Goal: Task Accomplishment & Management: Use online tool/utility

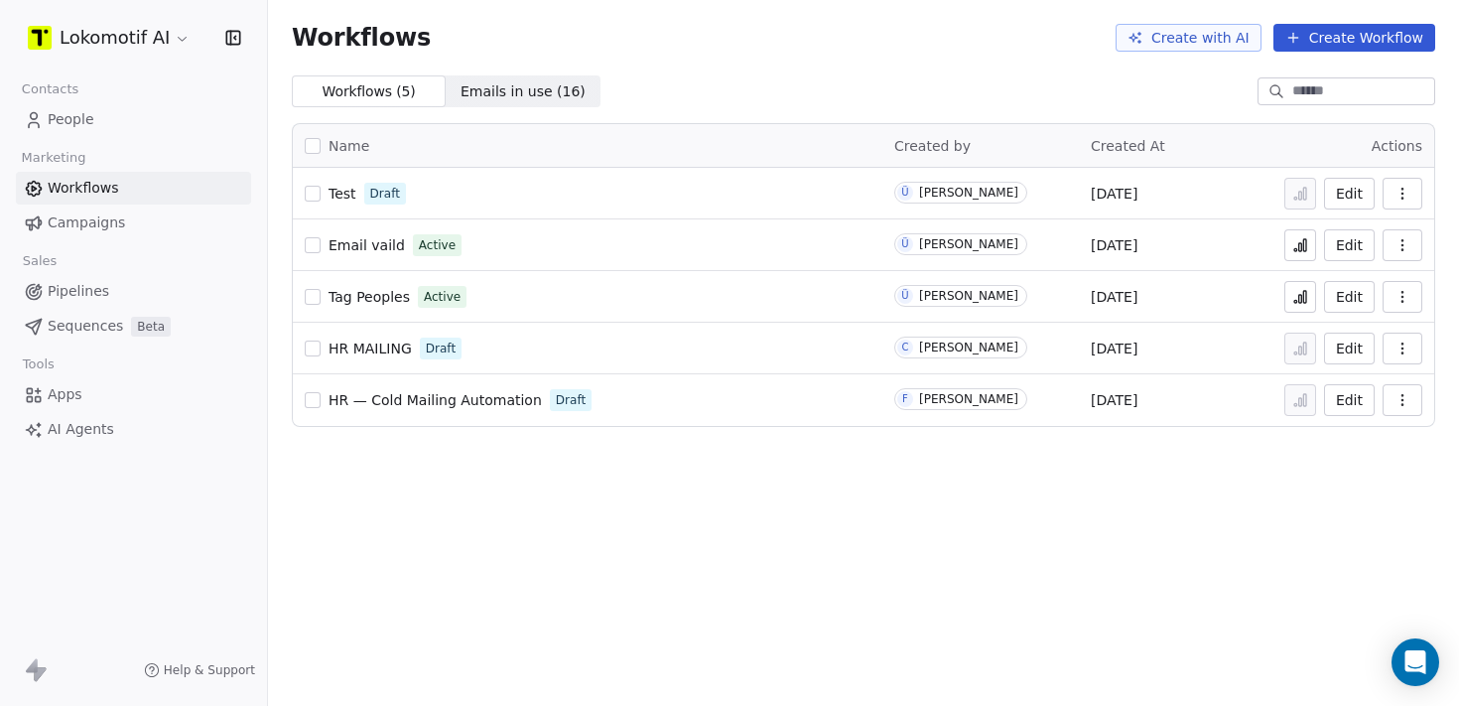
click at [338, 197] on span "Test" at bounding box center [343, 194] width 28 height 16
click at [1327, 29] on button "Create Workflow" at bounding box center [1354, 38] width 162 height 28
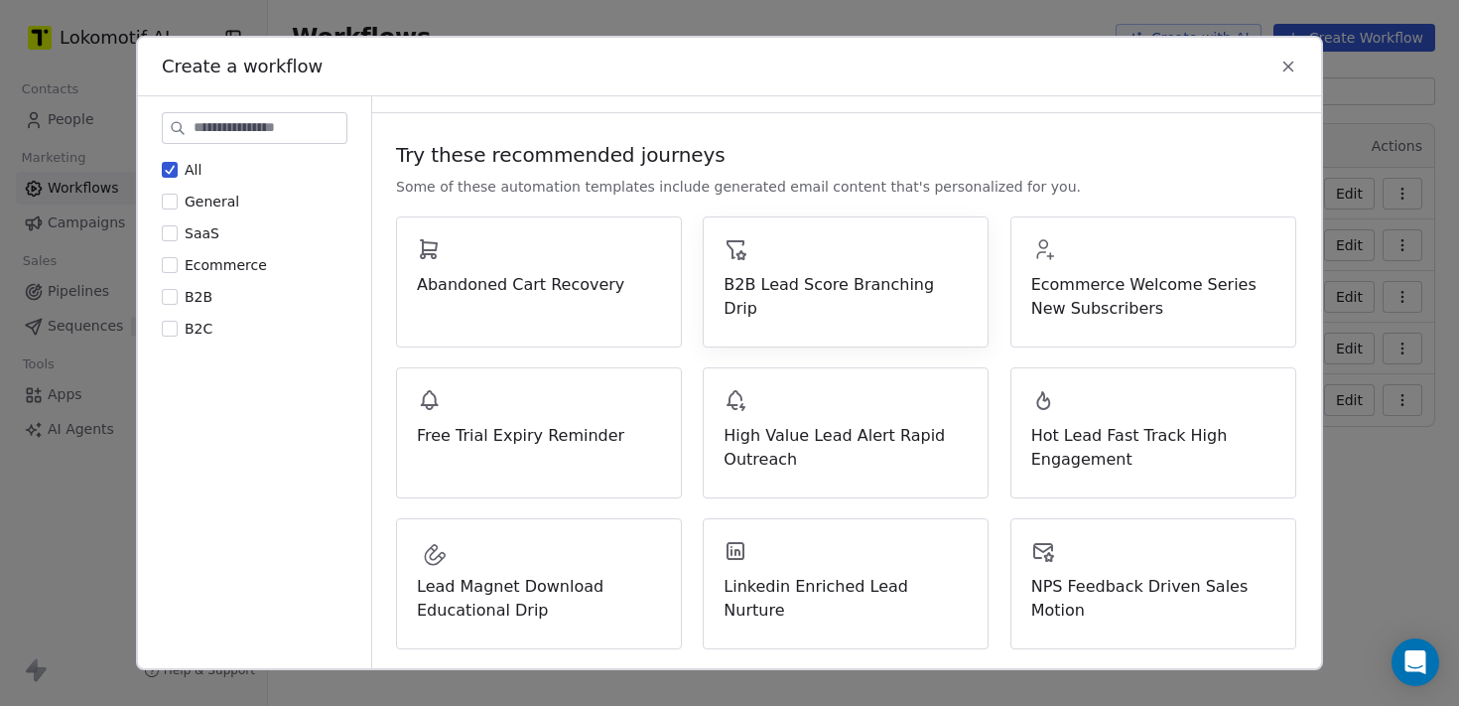
scroll to position [126, 0]
click at [1100, 416] on div "Hot Lead Fast Track High Engagement" at bounding box center [1153, 428] width 244 height 83
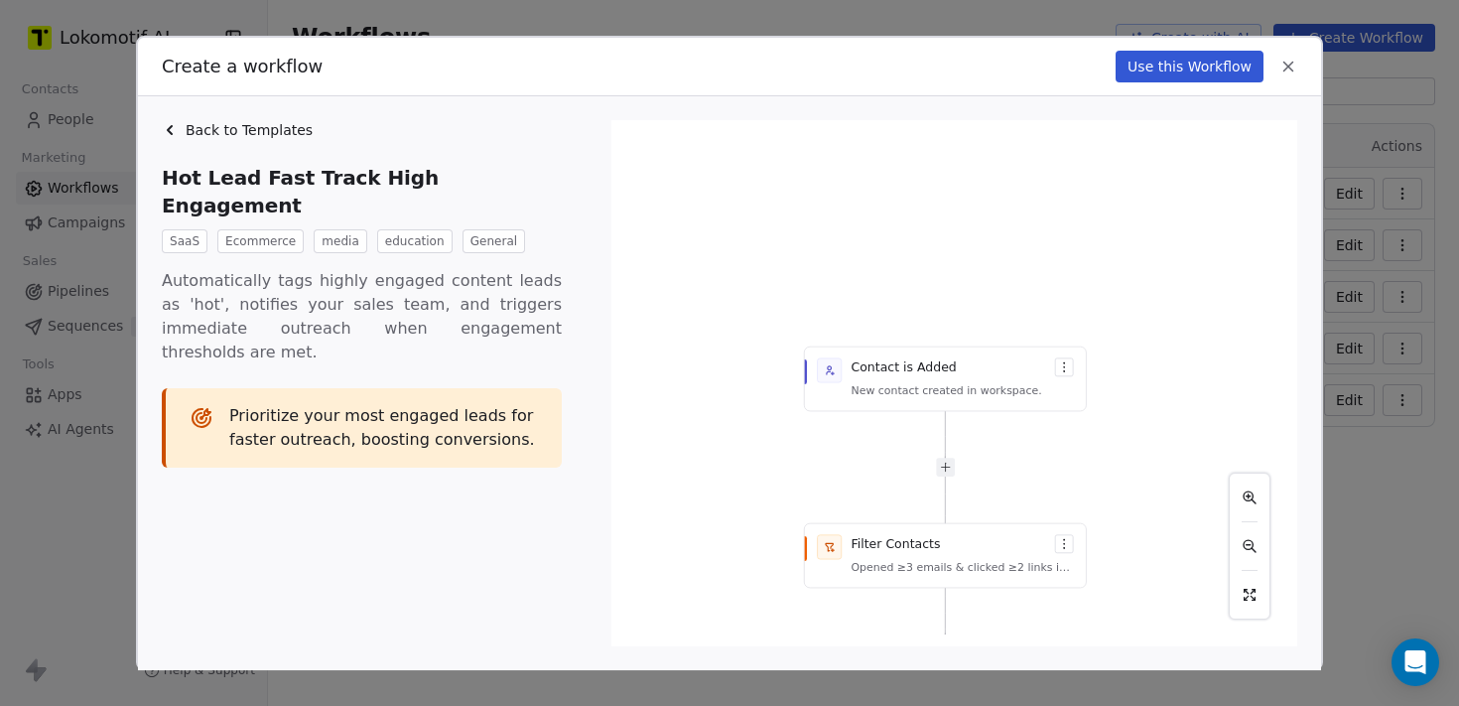
click at [1287, 72] on icon at bounding box center [1288, 67] width 18 height 18
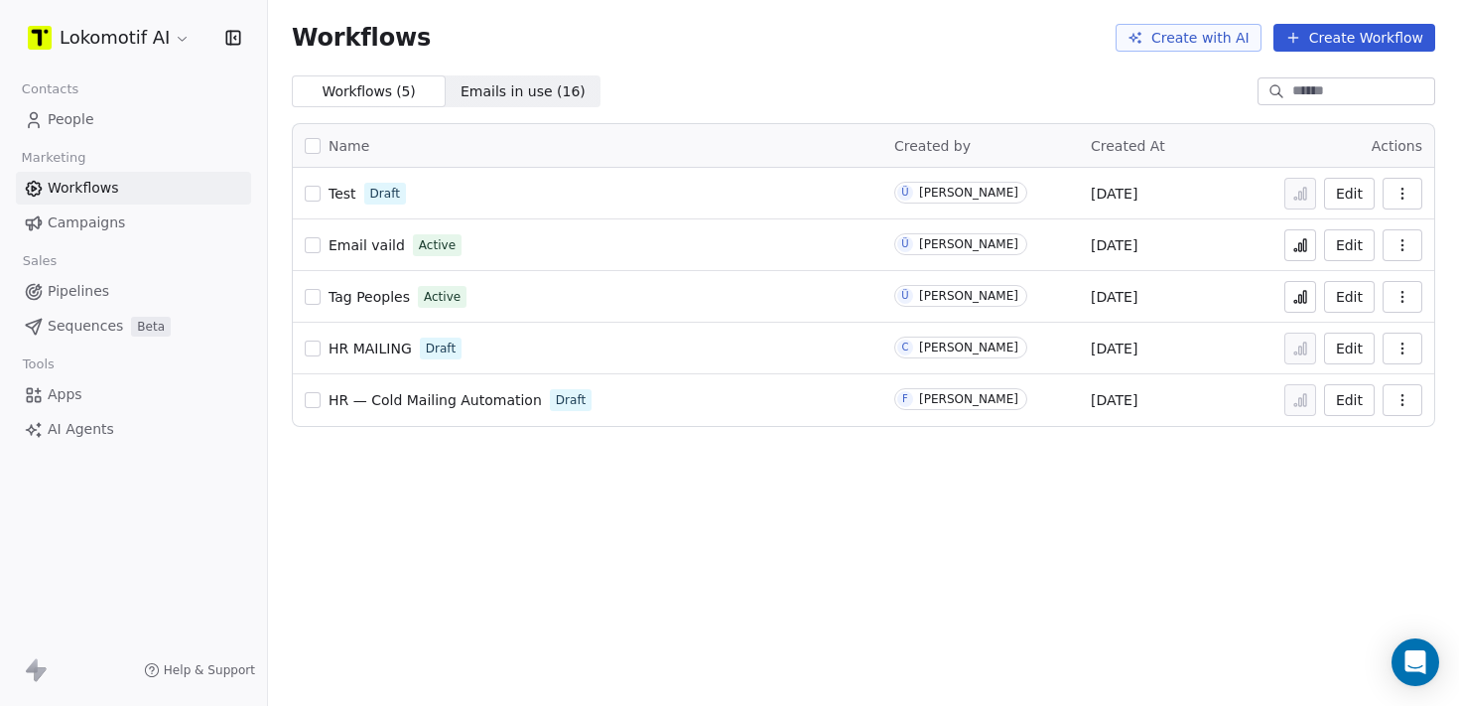
click at [1354, 37] on button "Create Workflow" at bounding box center [1354, 38] width 162 height 28
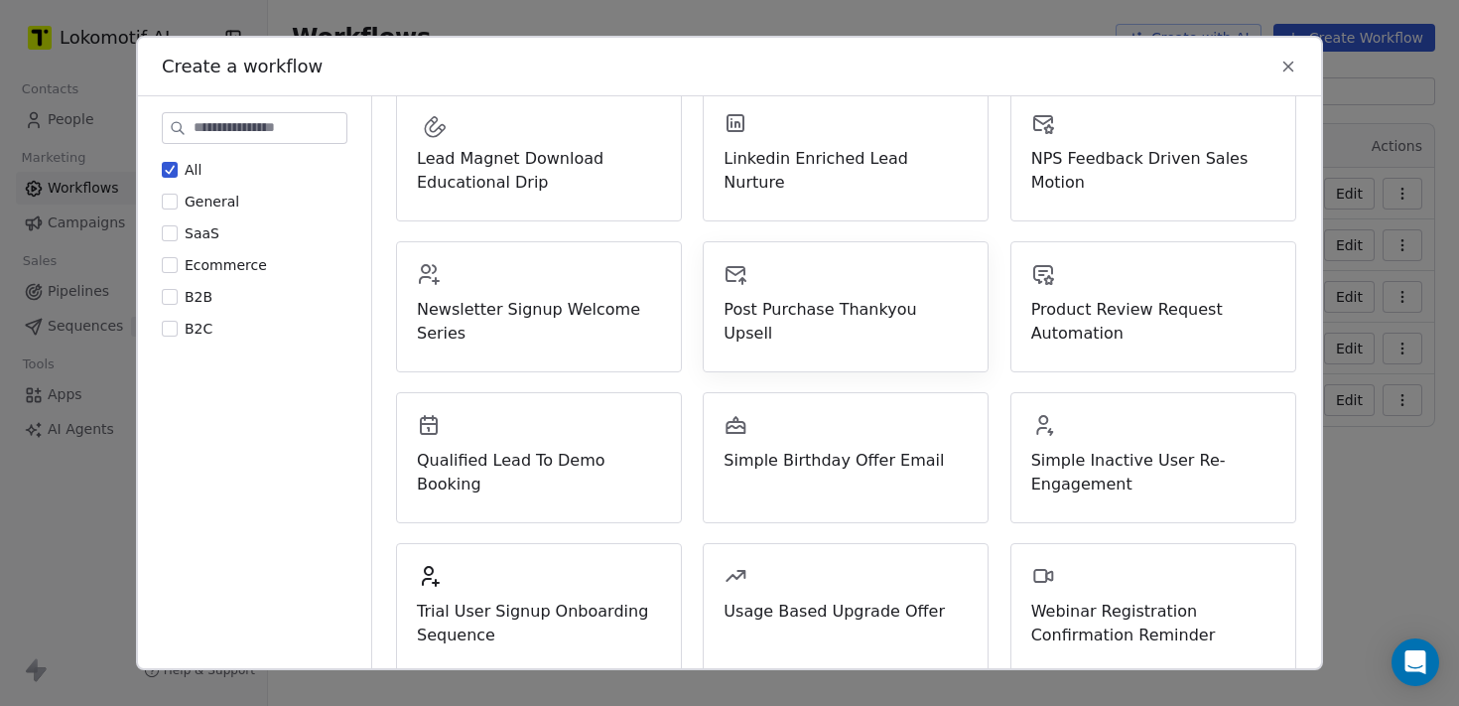
scroll to position [560, 0]
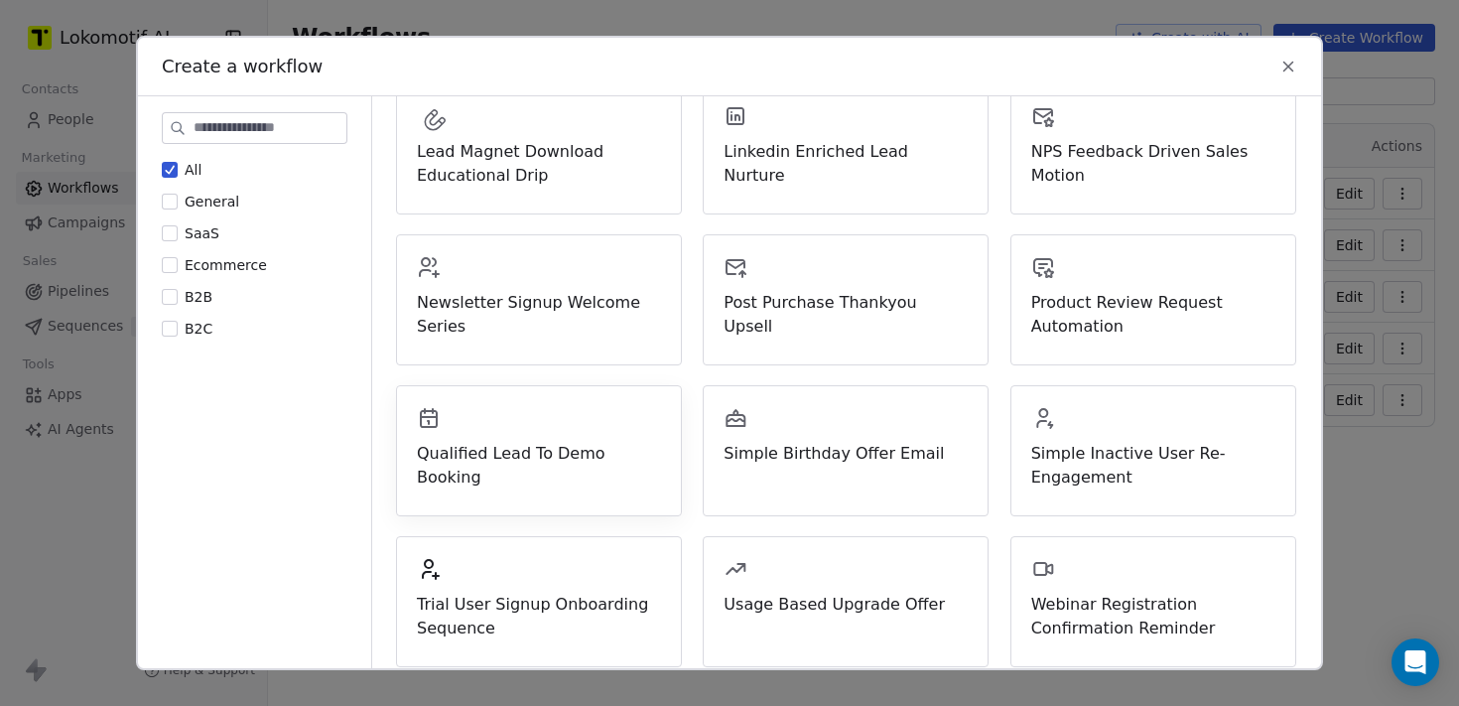
click at [557, 452] on span "Qualified Lead To Demo Booking" at bounding box center [539, 466] width 244 height 48
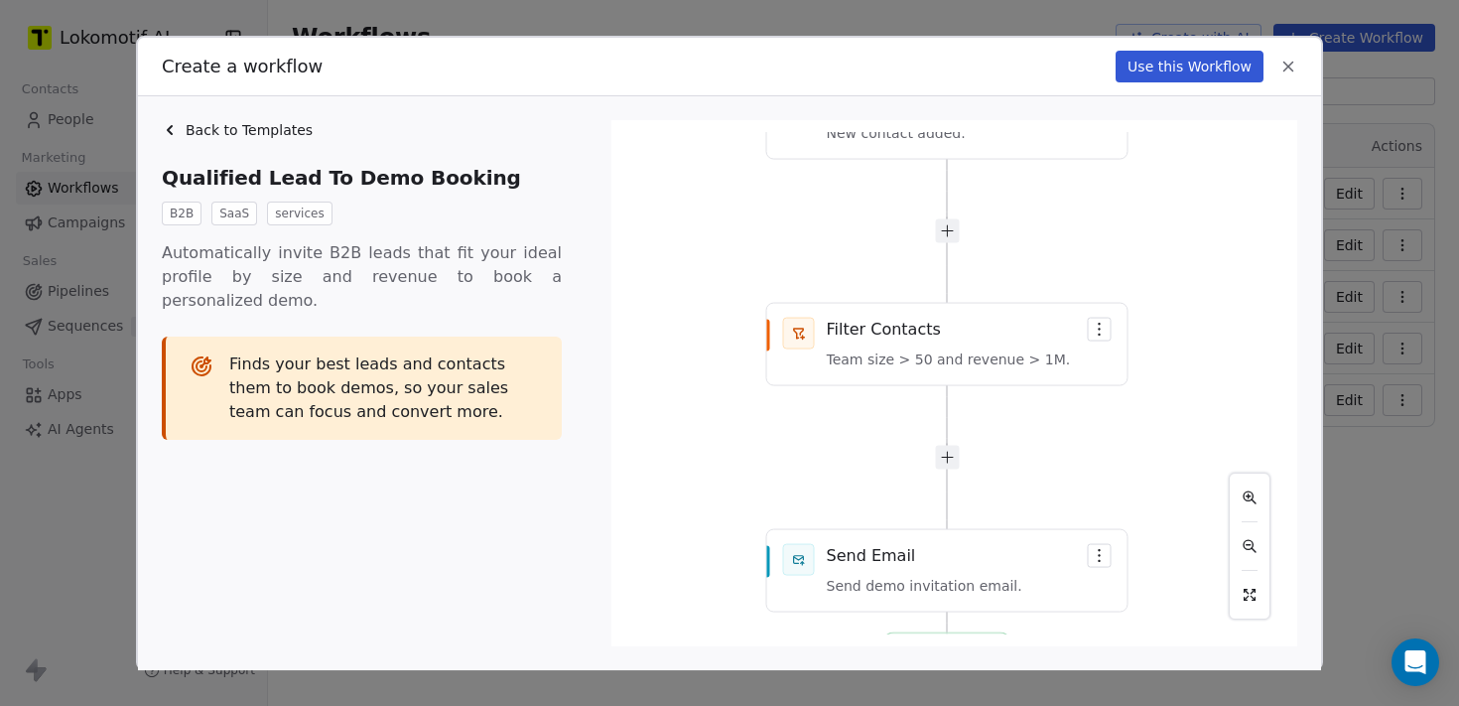
click at [1281, 69] on icon at bounding box center [1288, 67] width 18 height 18
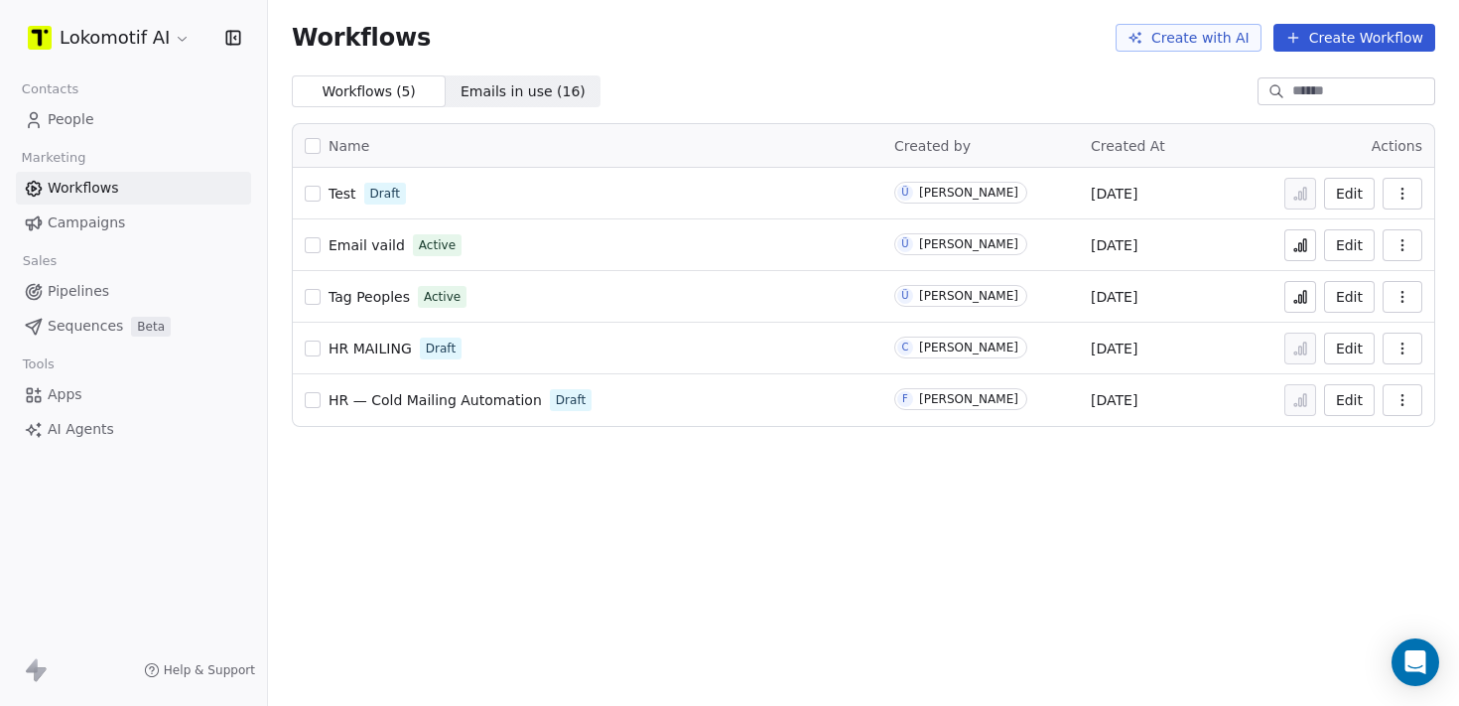
click at [1382, 42] on button "Create Workflow" at bounding box center [1354, 38] width 162 height 28
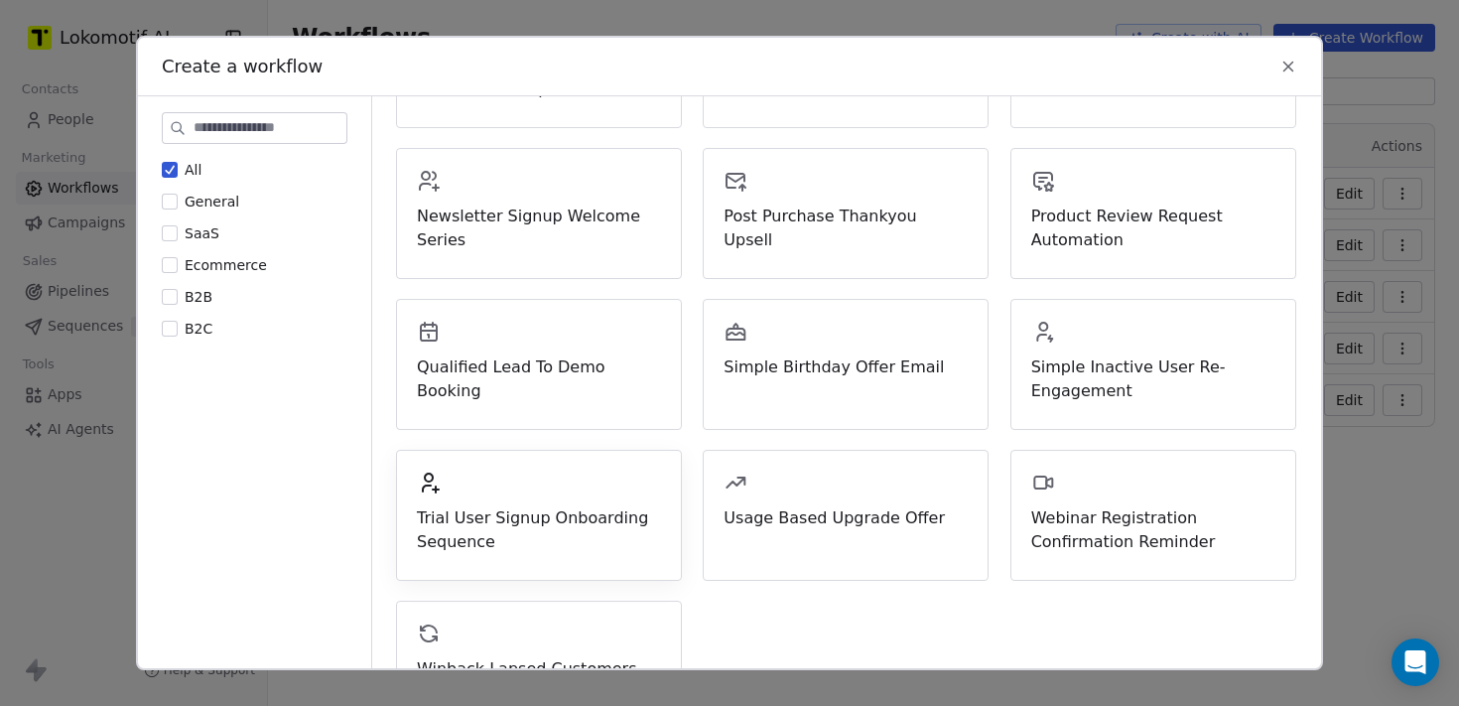
scroll to position [644, 0]
click at [571, 465] on div "Trial User Signup Onboarding Sequence" at bounding box center [539, 517] width 286 height 131
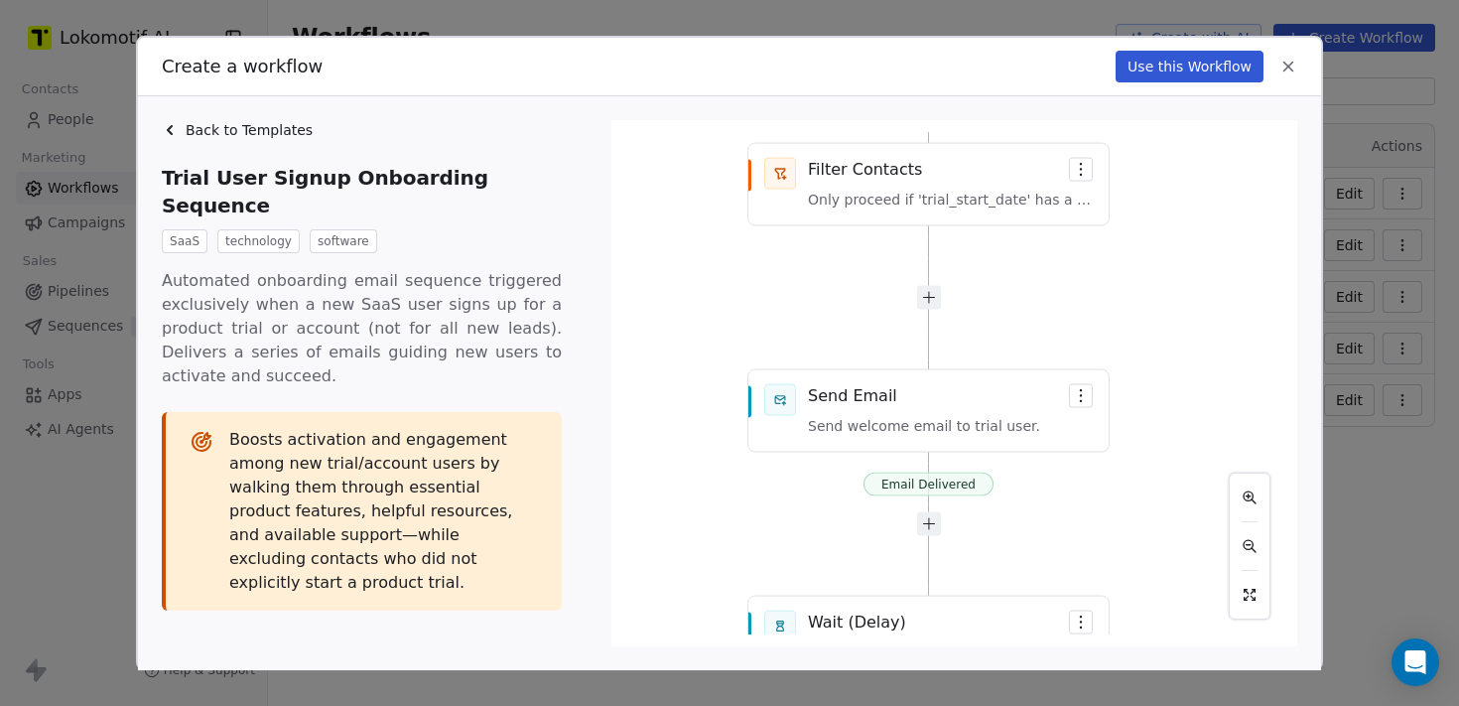
click at [1286, 74] on icon at bounding box center [1288, 67] width 18 height 18
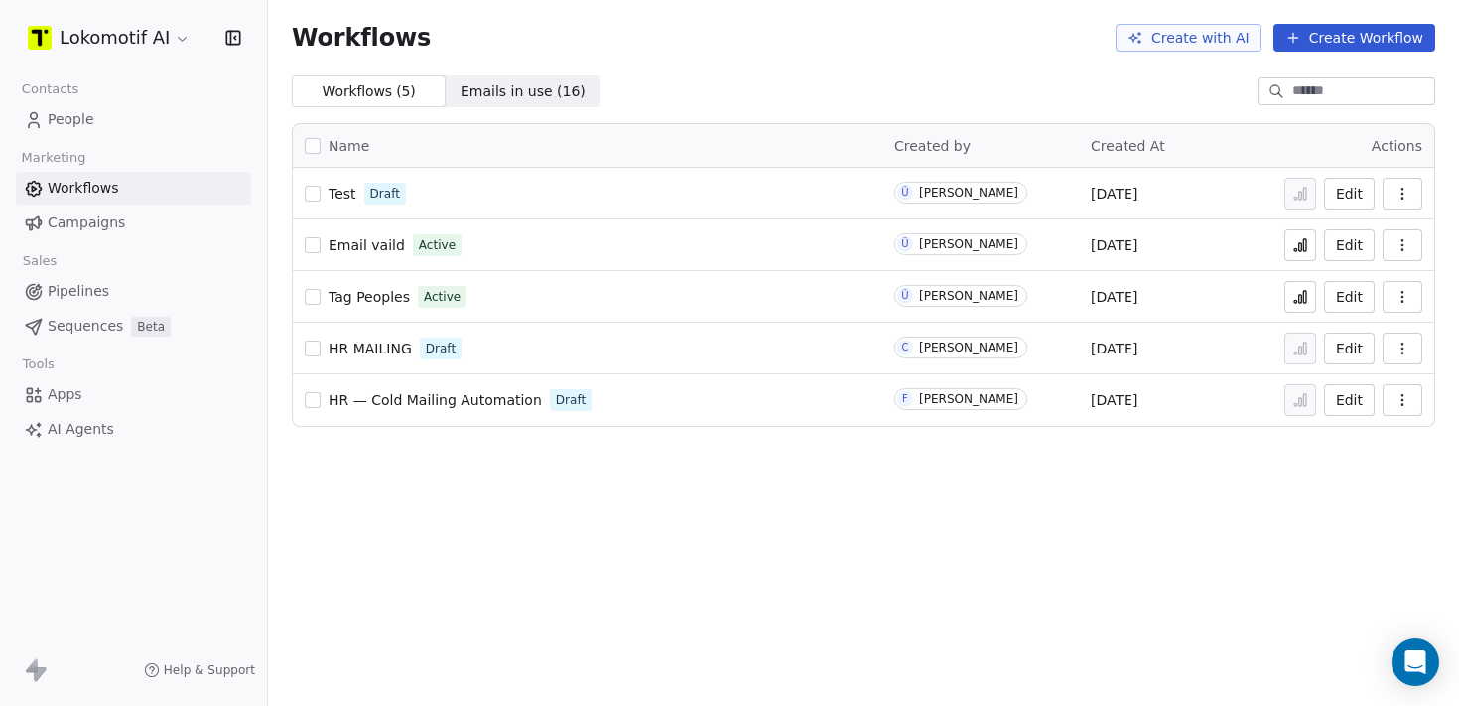
click at [1340, 31] on button "Create Workflow" at bounding box center [1354, 38] width 162 height 28
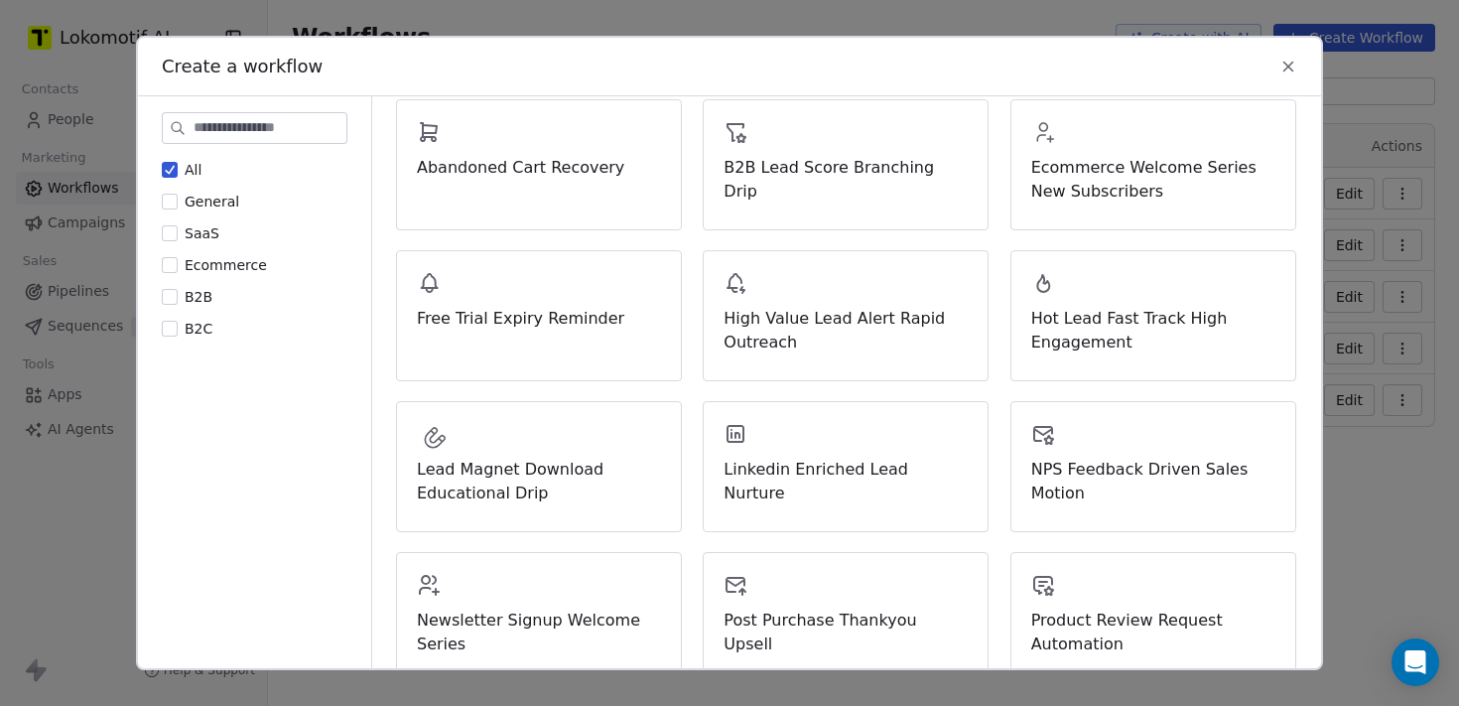
scroll to position [244, 0]
click at [204, 294] on span "B2B" at bounding box center [199, 297] width 28 height 16
click at [178, 294] on button "B2B" at bounding box center [170, 297] width 16 height 20
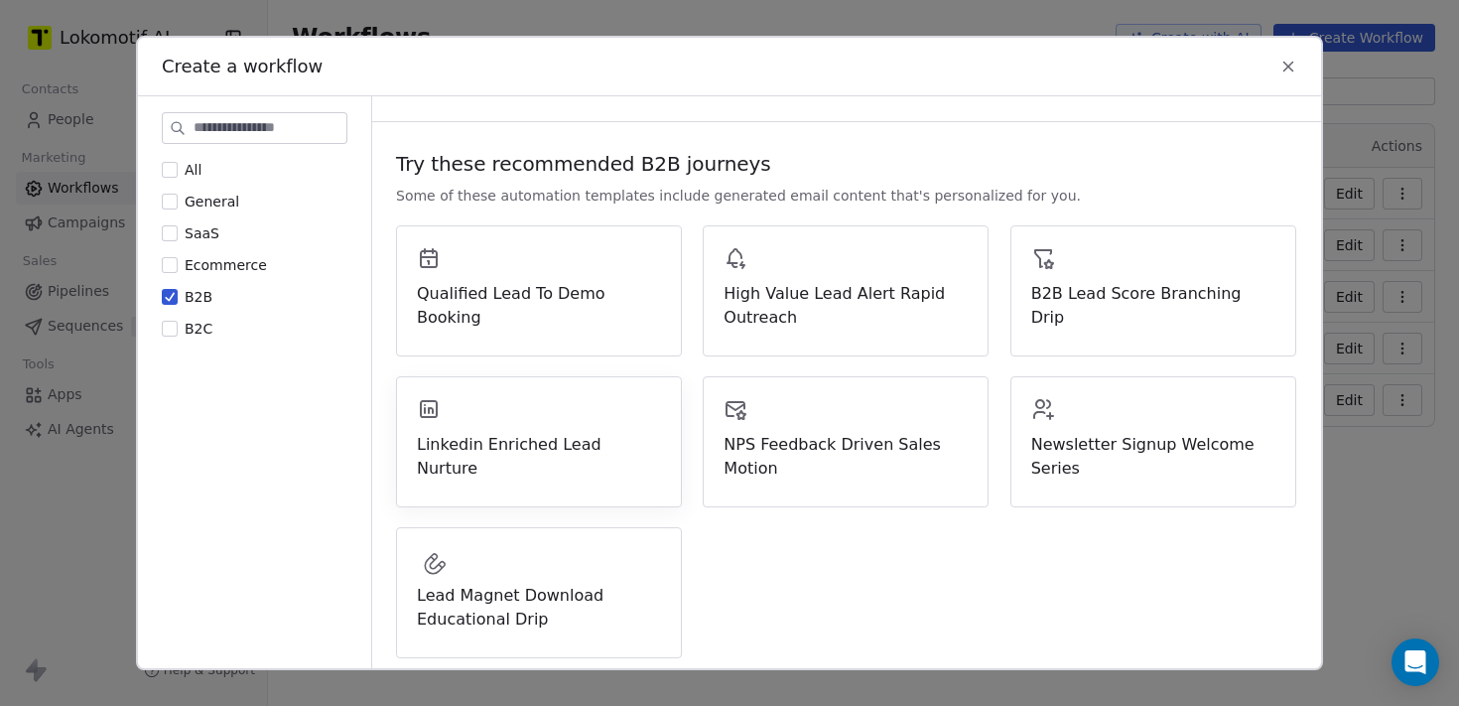
scroll to position [122, 0]
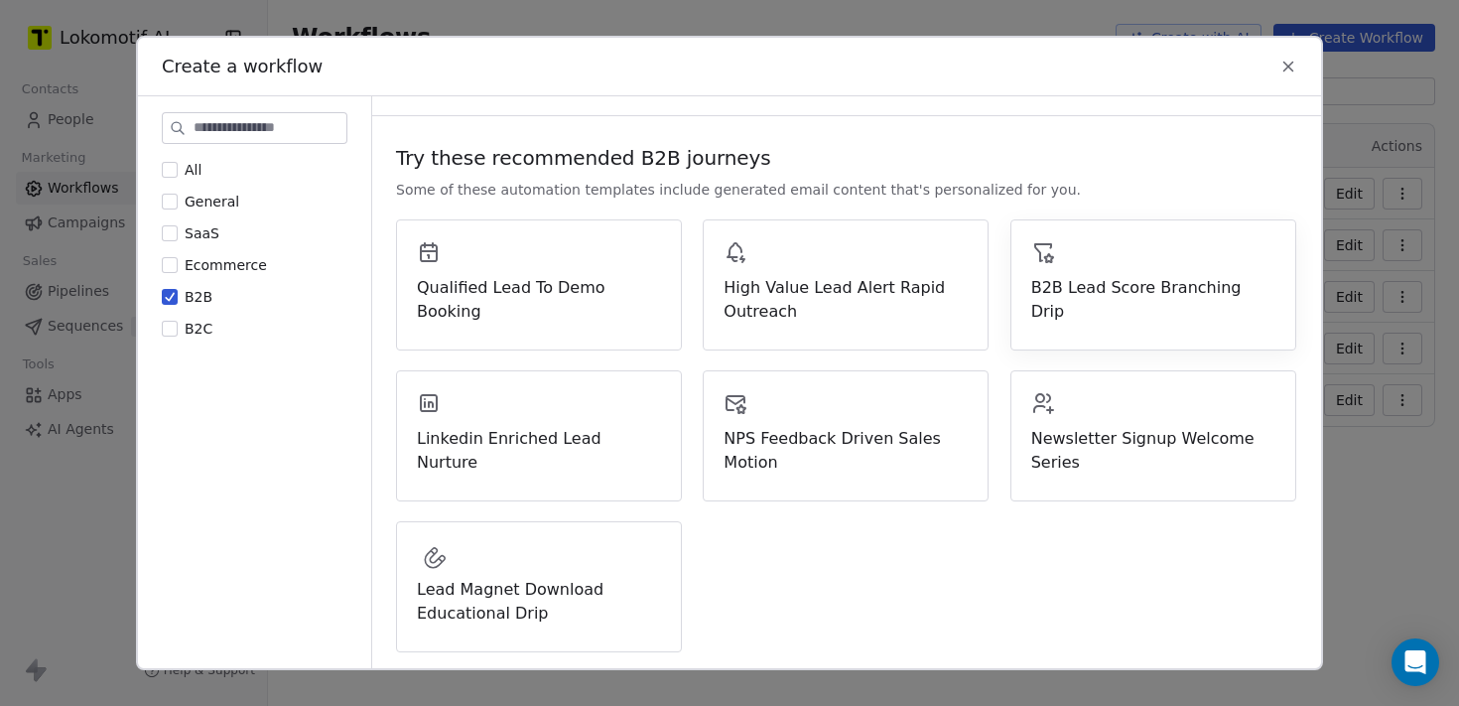
click at [1088, 260] on div "B2B Lead Score Branching Drip" at bounding box center [1153, 281] width 244 height 83
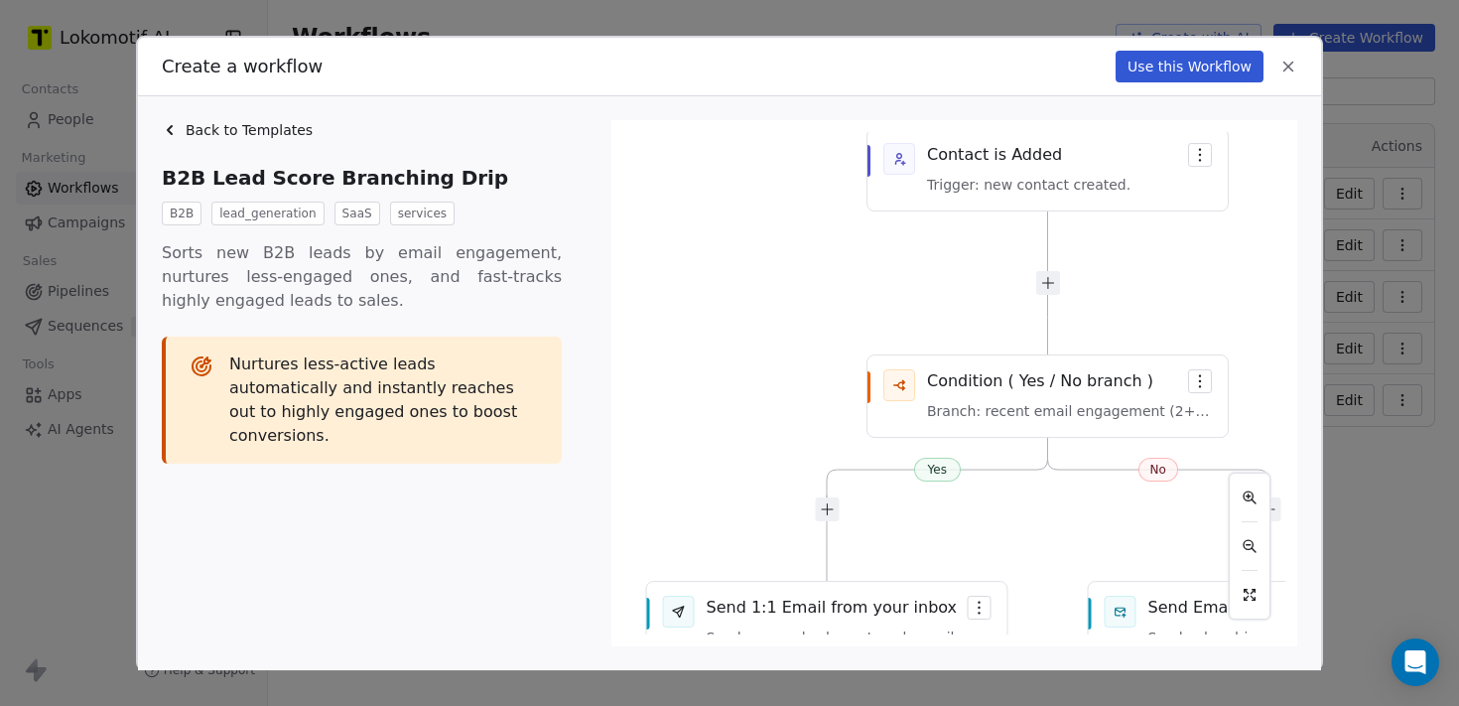
click at [1176, 73] on button "Use this Workflow" at bounding box center [1190, 67] width 148 height 32
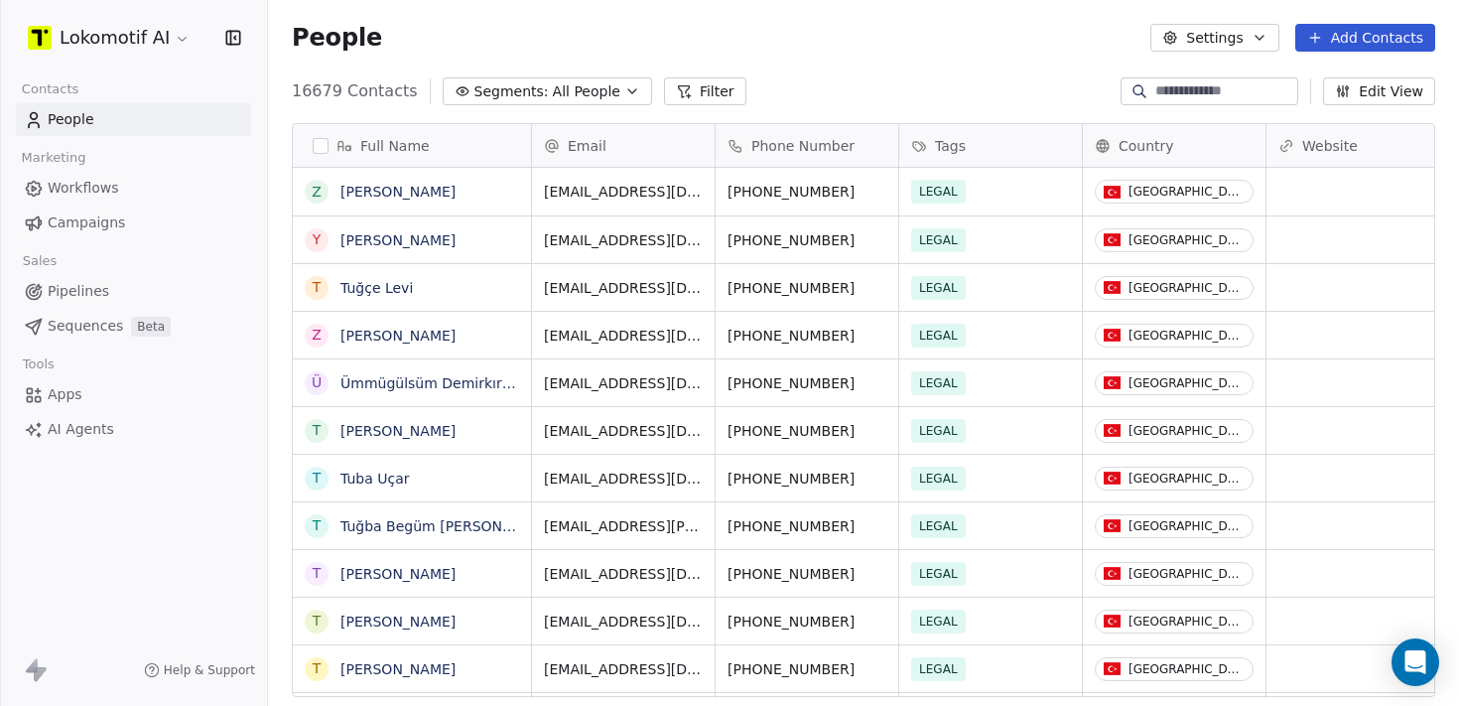
scroll to position [621, 1191]
click at [115, 182] on span "Workflows" at bounding box center [83, 188] width 71 height 21
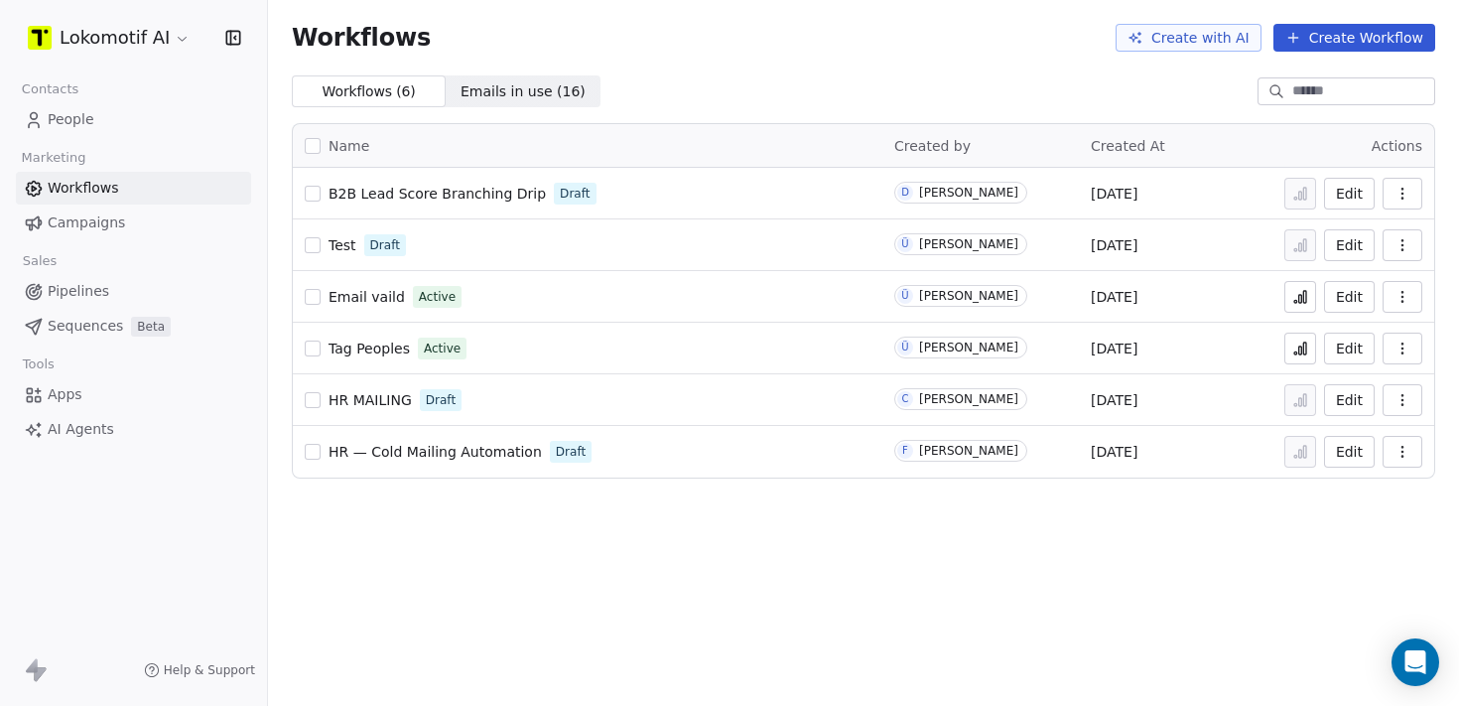
click at [332, 248] on span "Test" at bounding box center [343, 245] width 28 height 16
